Goal: Check status: Check status

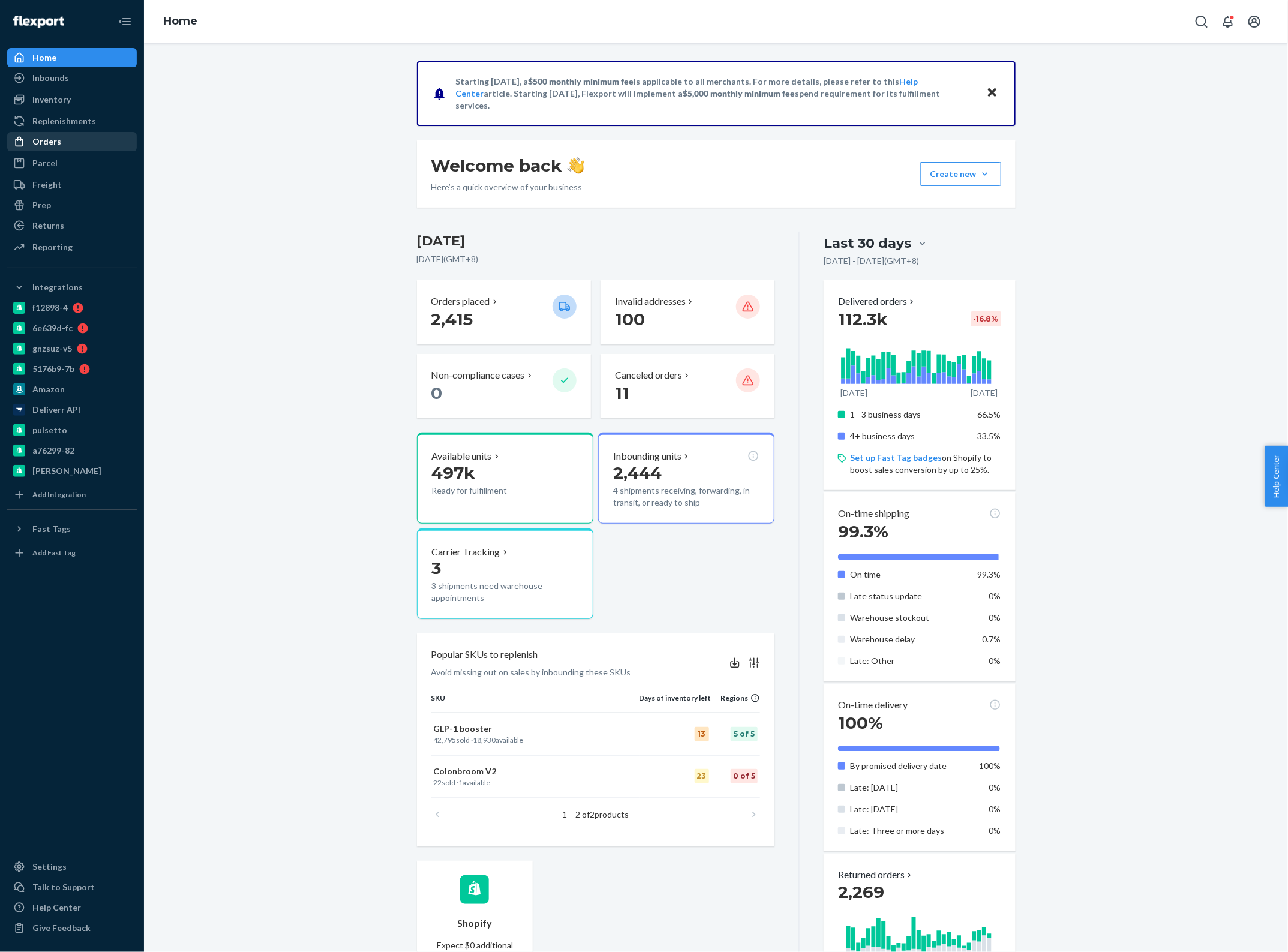
click at [66, 140] on div "Orders" at bounding box center [72, 142] width 127 height 16
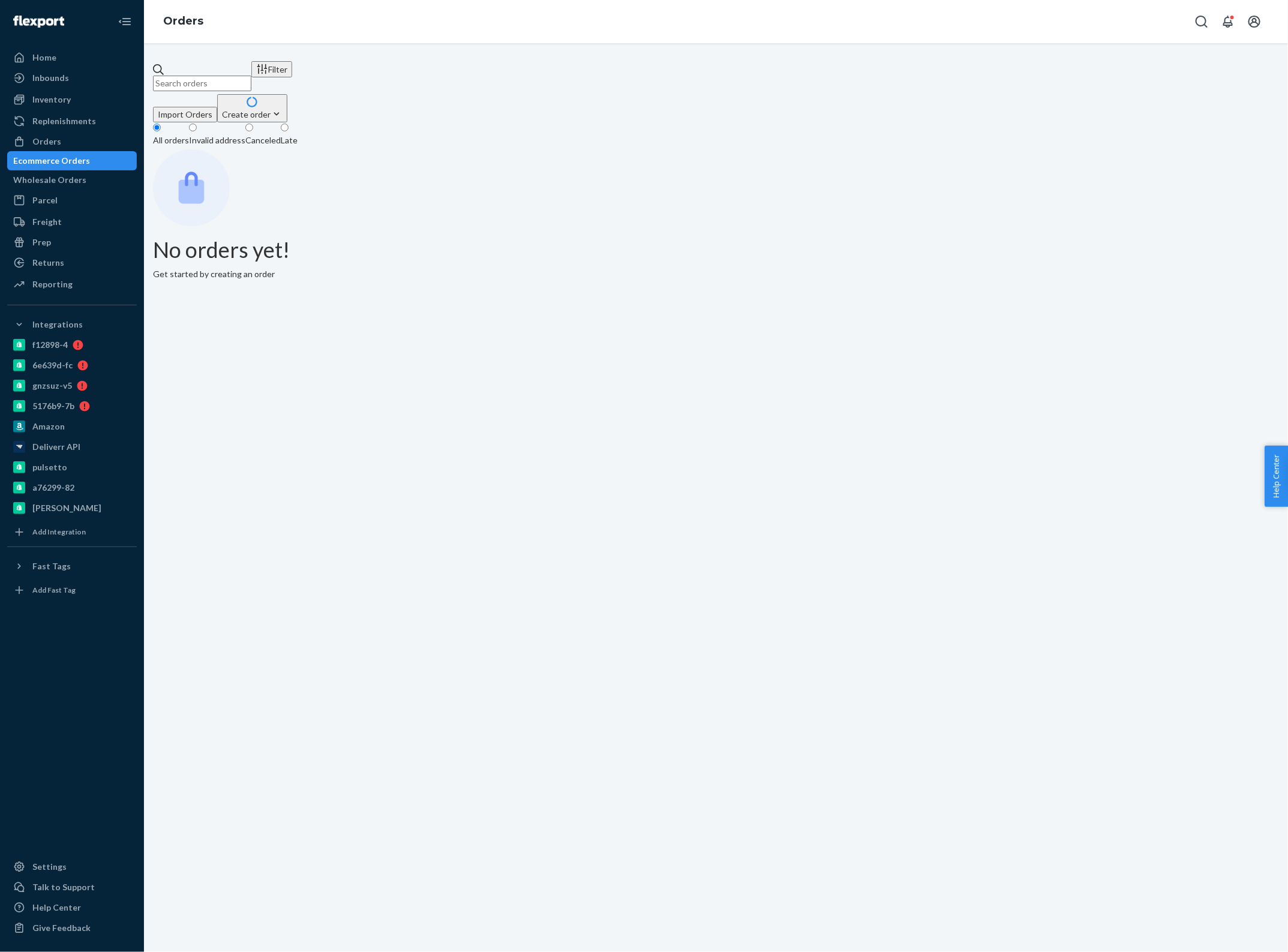
click at [252, 80] on input "text" at bounding box center [202, 83] width 98 height 15
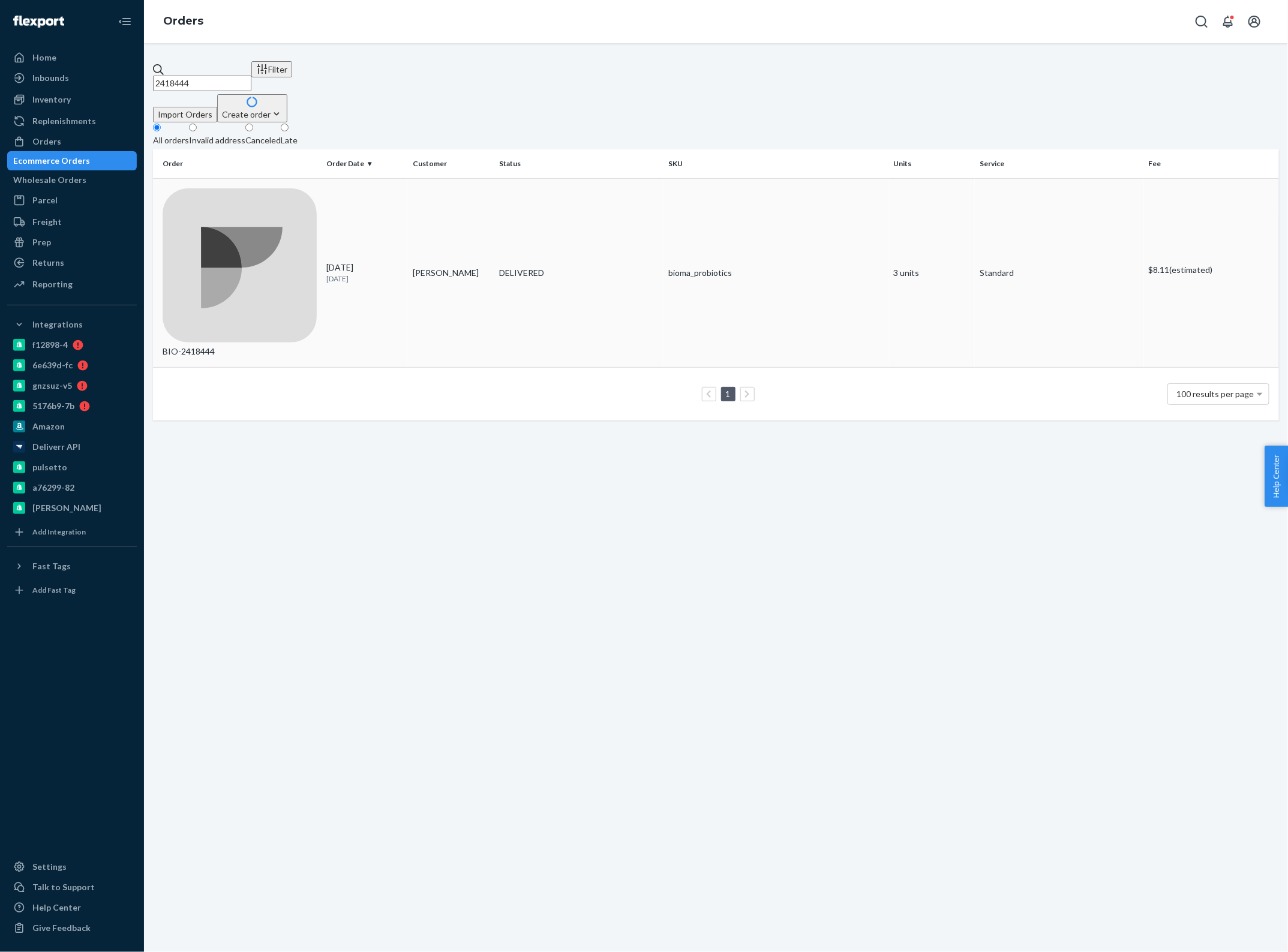
type input "2418444"
click at [394, 274] on p "[DATE]" at bounding box center [365, 278] width 76 height 10
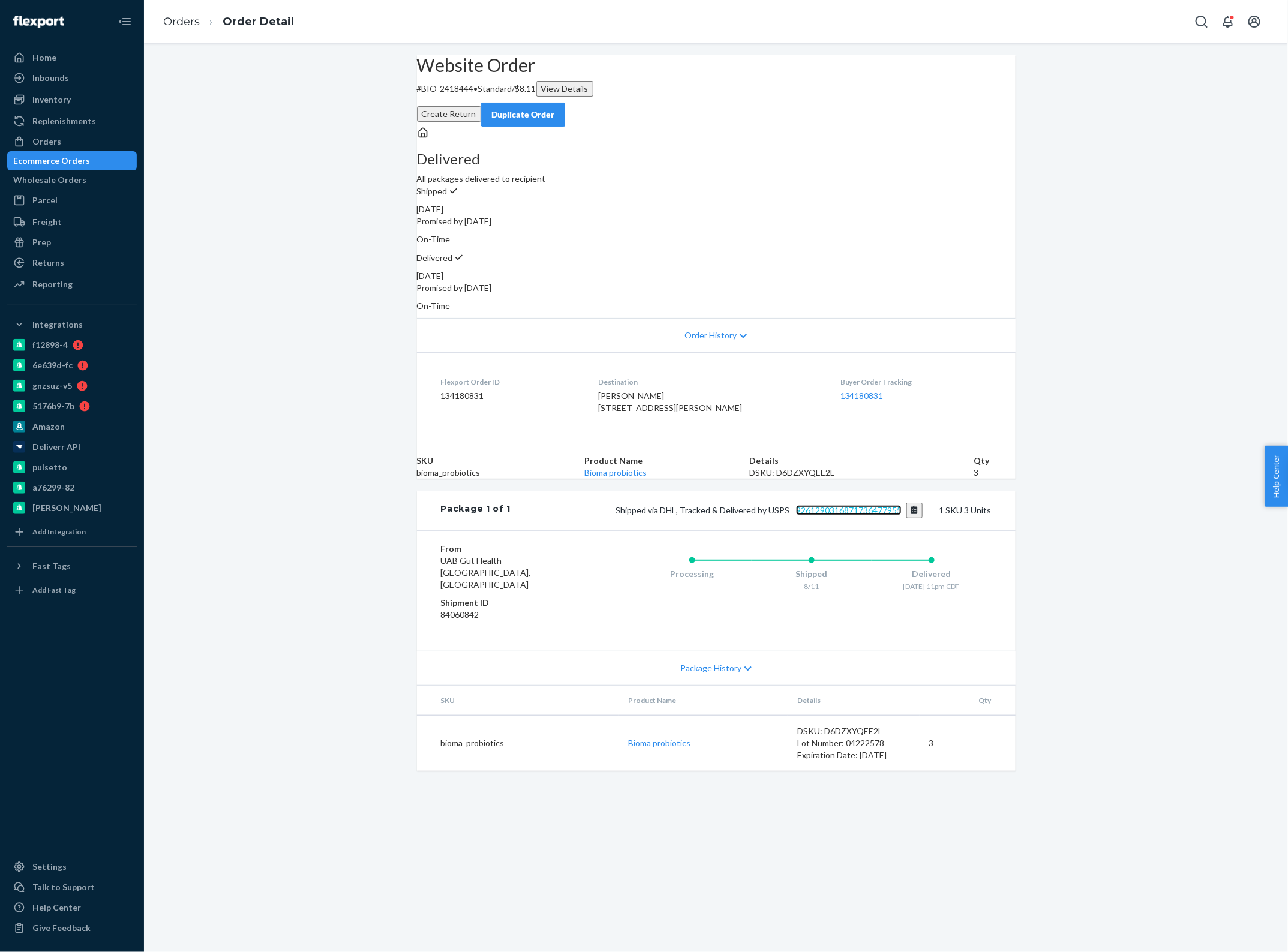
click at [850, 516] on link "9261290316871736477955" at bounding box center [849, 510] width 105 height 10
